Goal: Information Seeking & Learning: Learn about a topic

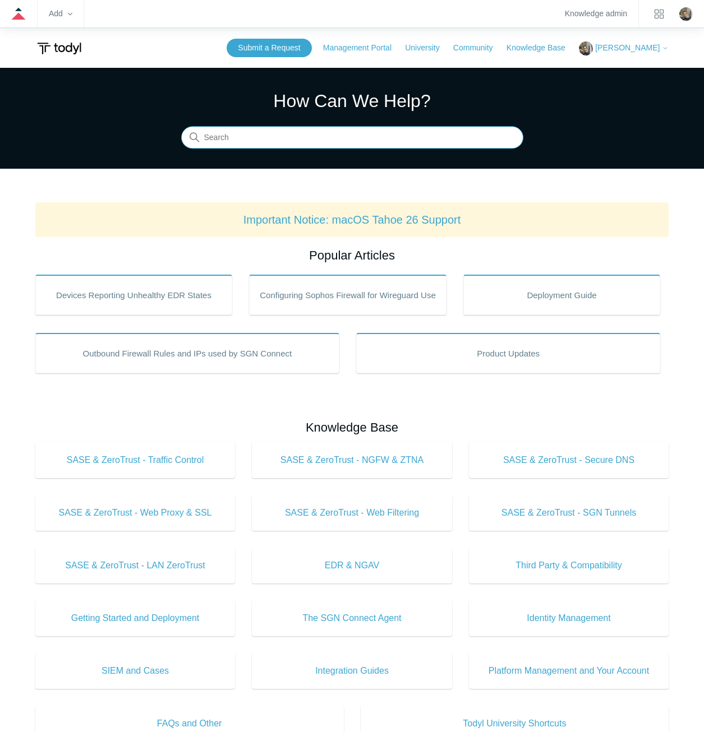
click at [340, 136] on input "Search" at bounding box center [352, 138] width 342 height 22
type input "google meet"
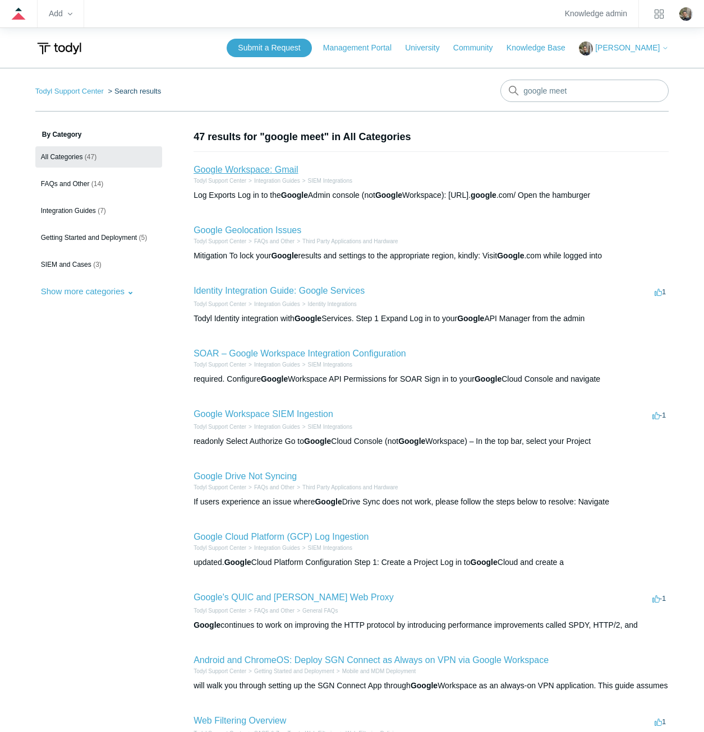
click at [263, 170] on link "Google Workspace: Gmail" at bounding box center [245, 170] width 104 height 10
click at [220, 234] on link "Google Geolocation Issues" at bounding box center [247, 230] width 108 height 10
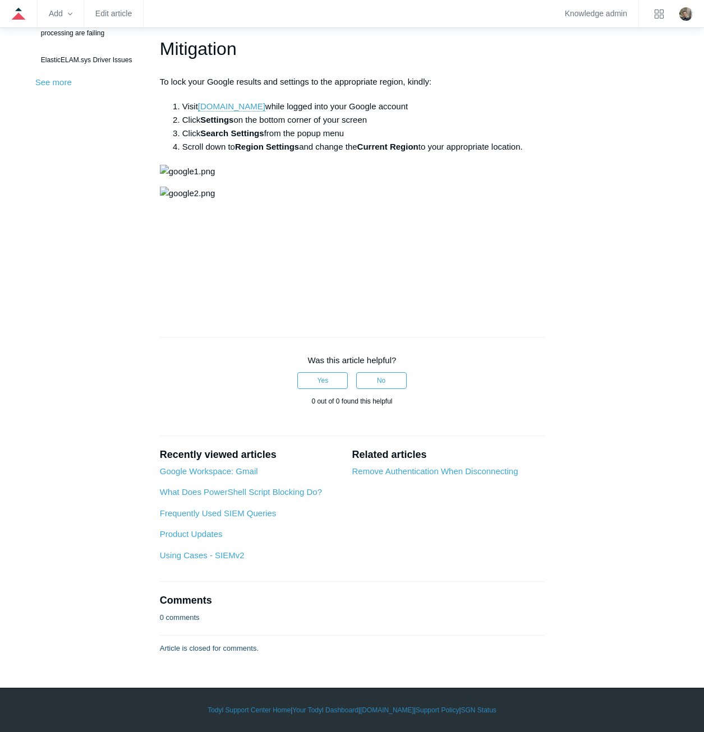
scroll to position [1177, 0]
